Goal: Communication & Community: Answer question/provide support

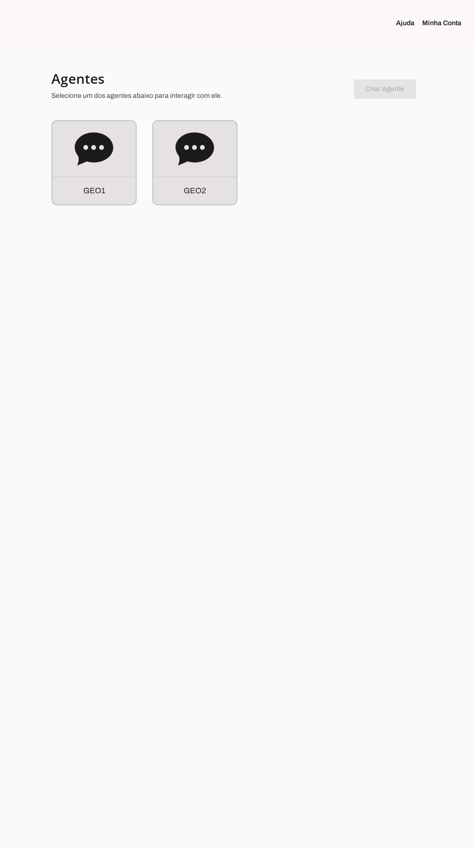
click at [208, 176] on div "G E O 2" at bounding box center [194, 162] width 83 height 83
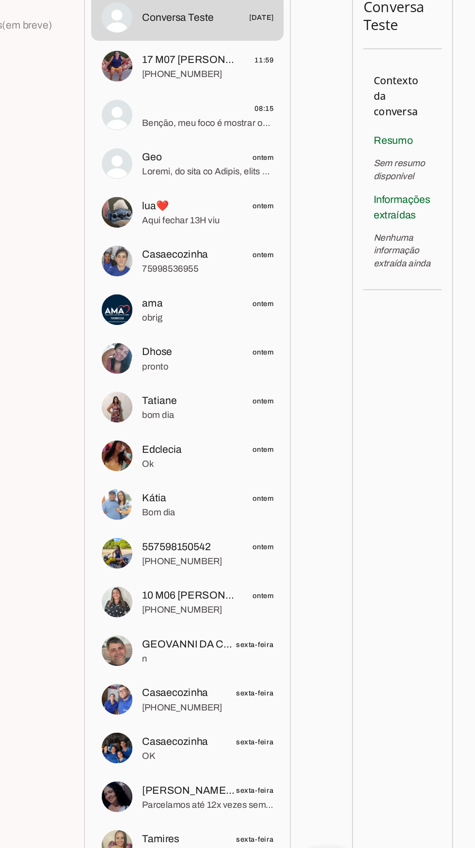
scroll to position [1, 0]
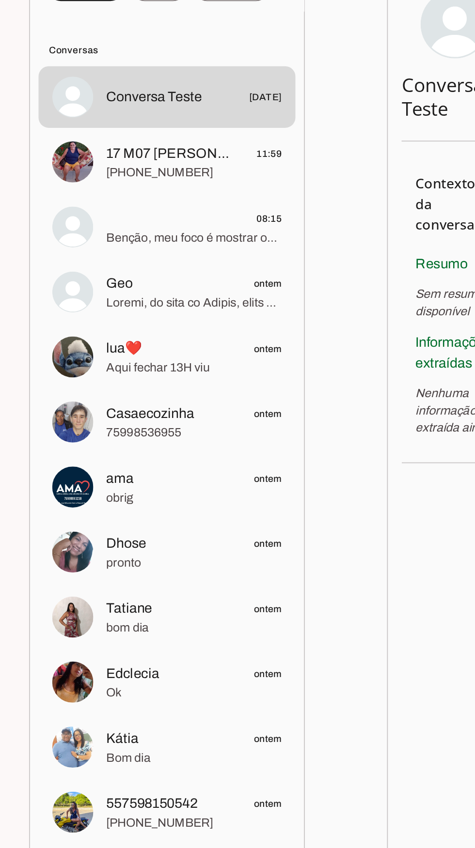
click at [201, 151] on span "17 M07 [PERSON_NAME]. Queima Grande" at bounding box center [201, 151] width 72 height 12
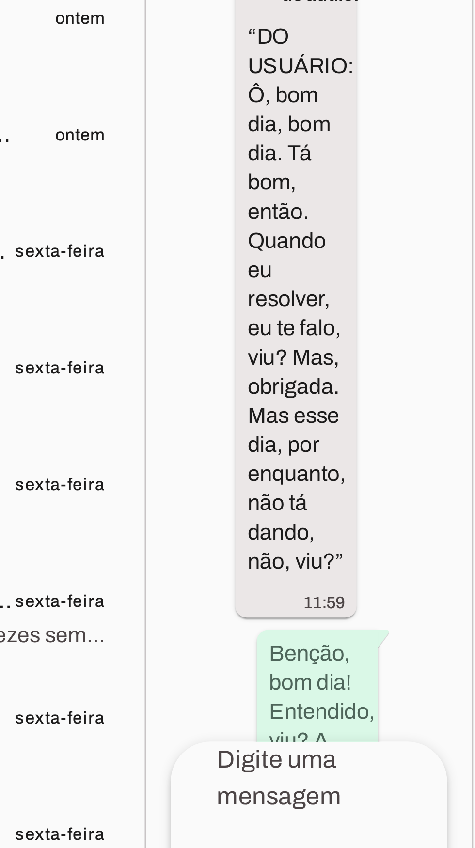
scroll to position [43508, 2]
